Goal: Task Accomplishment & Management: Use online tool/utility

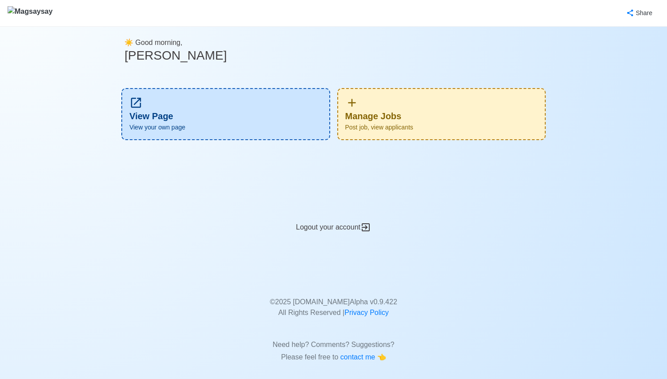
click at [489, 126] on span "Post job, view applicants" at bounding box center [441, 127] width 193 height 9
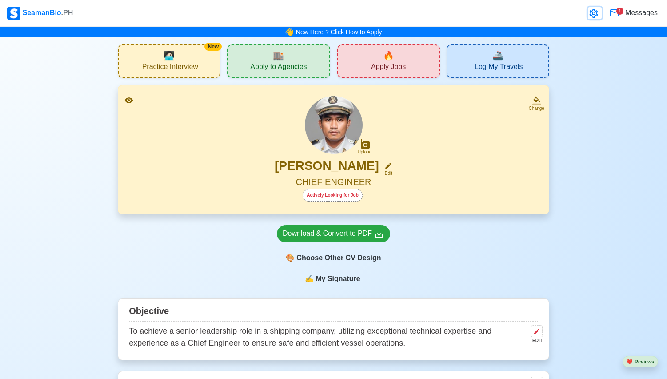
click at [592, 18] on icon at bounding box center [594, 13] width 11 height 11
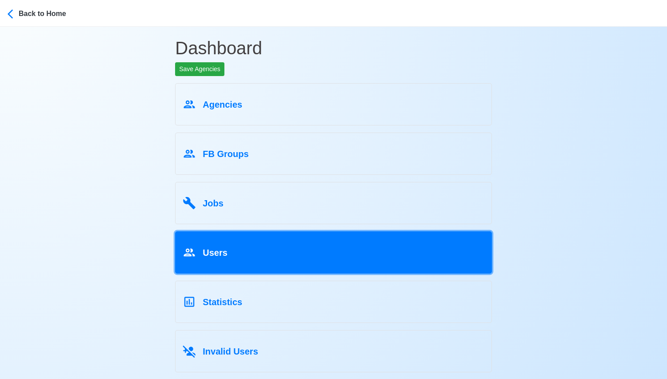
click at [329, 246] on div "Users" at bounding box center [334, 250] width 302 height 17
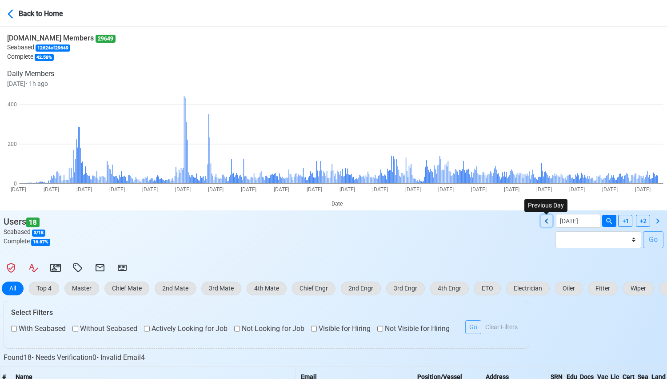
click at [543, 217] on icon at bounding box center [547, 221] width 11 height 11
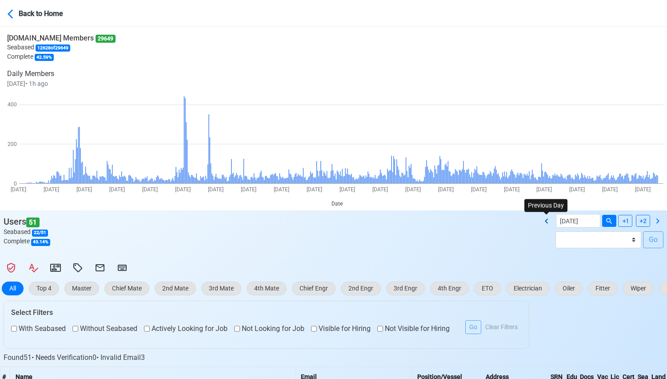
type input "[DATE]"
click at [567, 222] on input "[DATE]" at bounding box center [578, 221] width 44 height 14
select select "****"
select select "******"
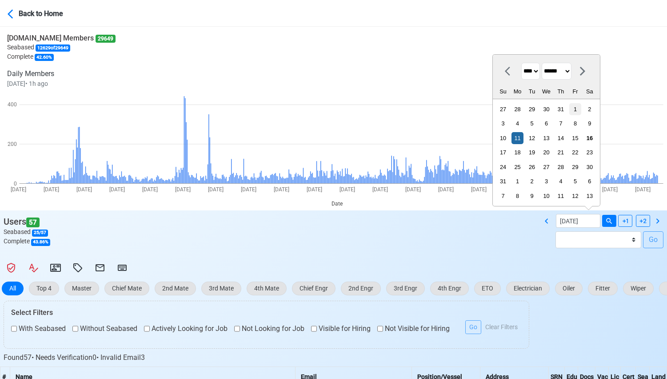
click at [570, 108] on div "1" at bounding box center [576, 109] width 12 height 12
type input "[DATE]"
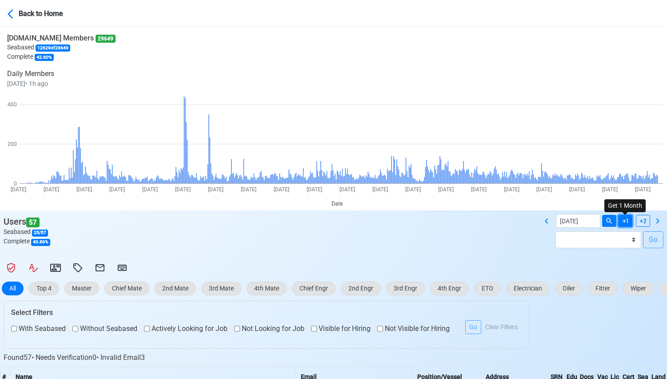
click at [624, 222] on icon at bounding box center [626, 221] width 8 height 8
click at [8, 17] on icon at bounding box center [13, 13] width 11 height 11
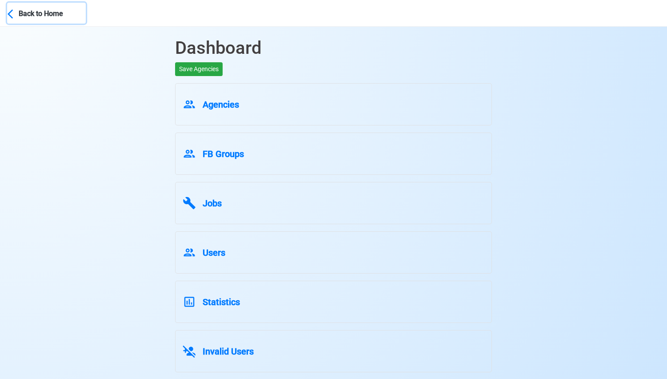
click at [8, 17] on icon at bounding box center [13, 13] width 11 height 11
